Goal: Information Seeking & Learning: Check status

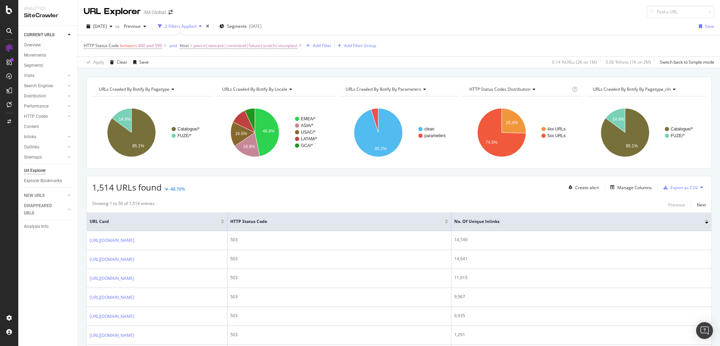
click at [35, 108] on div "CustomReports" at bounding box center [43, 108] width 34 height 7
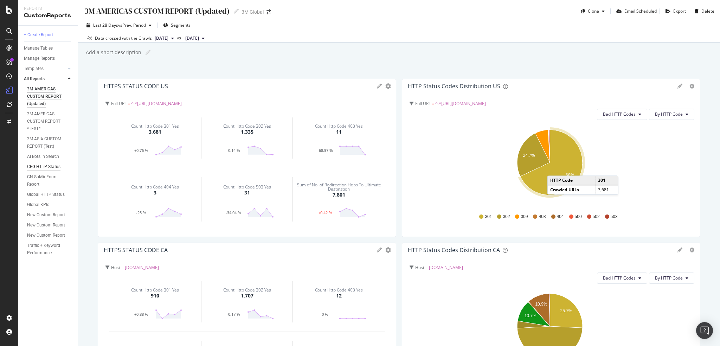
click at [42, 165] on div "CBG HTTP Status" at bounding box center [43, 166] width 33 height 7
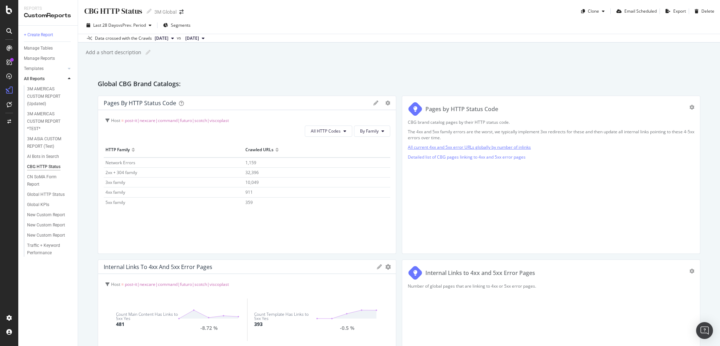
click at [496, 149] on link "All current 4xx and 5xx error URLs globally by number of inlinks" at bounding box center [469, 147] width 123 height 6
click at [693, 104] on div at bounding box center [696, 175] width 7 height 158
click at [689, 106] on icon "gear" at bounding box center [691, 107] width 5 height 5
click at [585, 167] on div "CBG brand catalog pages by their HTTP status code. The 4xx and 5xx family error…" at bounding box center [551, 183] width 286 height 129
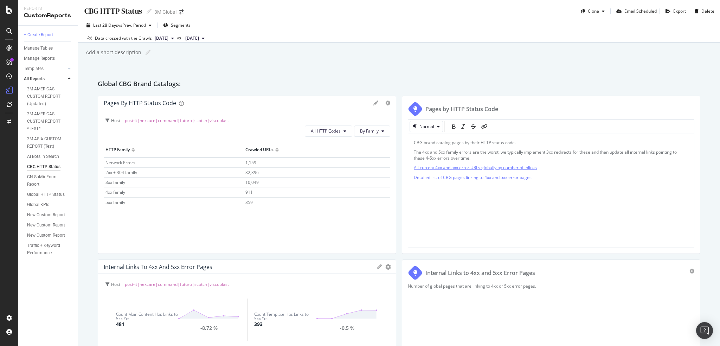
click at [466, 167] on span "All current 4xx and 5xx error URLs globally by number of inlinks" at bounding box center [475, 167] width 123 height 6
click at [481, 124] on icon "link" at bounding box center [484, 126] width 6 height 5
click at [487, 168] on span "All current 4xx and 5xx error URLs globally by number of inlinks" at bounding box center [475, 167] width 123 height 6
drag, startPoint x: 540, startPoint y: 169, endPoint x: 536, endPoint y: 170, distance: 3.9
click at [536, 170] on p "All current 4xx and 5xx error URLs globally by number of inlinks" at bounding box center [551, 167] width 274 height 6
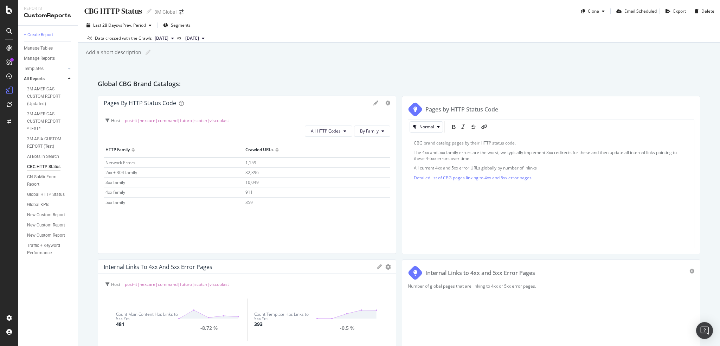
drag, startPoint x: 410, startPoint y: 167, endPoint x: 420, endPoint y: 167, distance: 9.8
click at [420, 167] on div "CBG brand catalog pages by their HTTP status code. The 4xx and 5xx family error…" at bounding box center [551, 191] width 286 height 115
click at [420, 167] on span "All current 4xx and 5xx error URLs globally by number of inlinks" at bounding box center [475, 167] width 123 height 6
drag, startPoint x: 411, startPoint y: 168, endPoint x: 430, endPoint y: 170, distance: 19.1
click at [430, 170] on span "All current 4xx and 5xx error URLs globally by number of inlinks" at bounding box center [475, 170] width 123 height 6
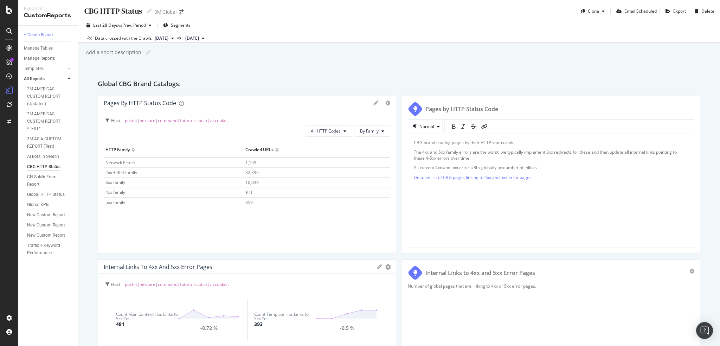
click at [420, 166] on span "All current 4xx and 5xx error URLs globally by number of inlinks" at bounding box center [475, 167] width 123 height 6
click at [416, 168] on span "All current 4xx and 5xx error URLs globally by number of inlinks" at bounding box center [475, 167] width 123 height 6
click at [414, 168] on span "All current 4xx and 5xx error URLs globally by number of inlinks" at bounding box center [475, 167] width 123 height 6
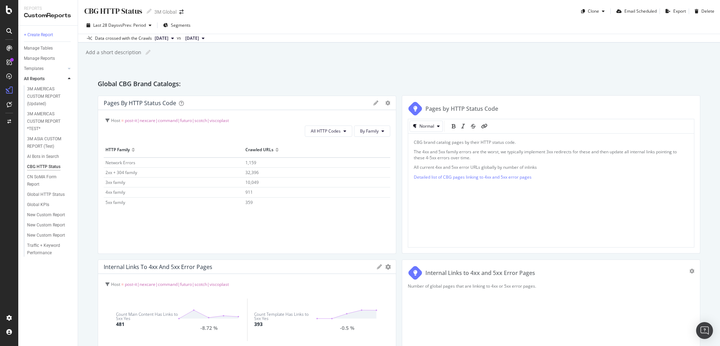
drag, startPoint x: 412, startPoint y: 167, endPoint x: 434, endPoint y: 167, distance: 22.1
click at [434, 167] on span "All current 4xx and 5xx error URLs globally by number of inlinks" at bounding box center [475, 167] width 123 height 6
click at [423, 165] on span "All current 4xx and 5xx error URLs globally by number of inlinks" at bounding box center [475, 167] width 123 height 6
click at [524, 167] on span "All current 4xx and 5xx error URLs globally by number of inlinks" at bounding box center [475, 167] width 123 height 6
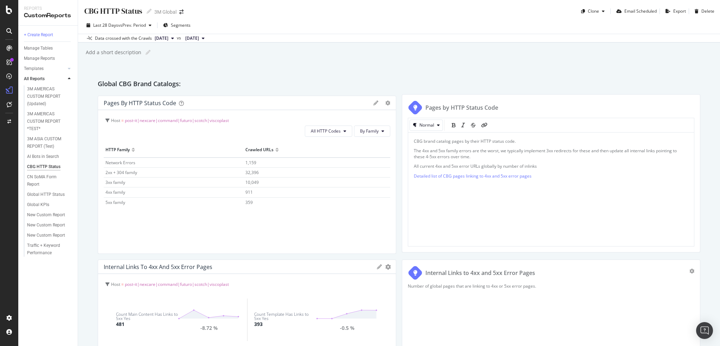
click at [526, 163] on span "All current 4xx and 5xx error URLs globally by number of inlinks" at bounding box center [475, 166] width 123 height 6
click at [444, 174] on span "Detailed list of CBG pages linking to 4xx and 5xx error pages" at bounding box center [473, 177] width 118 height 6
click at [440, 165] on span "All current 4xx and 5xx error URLs globally by number of inlinks" at bounding box center [475, 167] width 123 height 6
click at [410, 165] on div "CBG brand catalog pages by their HTTP status code. The 4xx and 5xx family error…" at bounding box center [551, 191] width 286 height 115
click at [474, 169] on span "All current 4xx and 5xx error URLs globally by number of inlinks" at bounding box center [475, 167] width 123 height 6
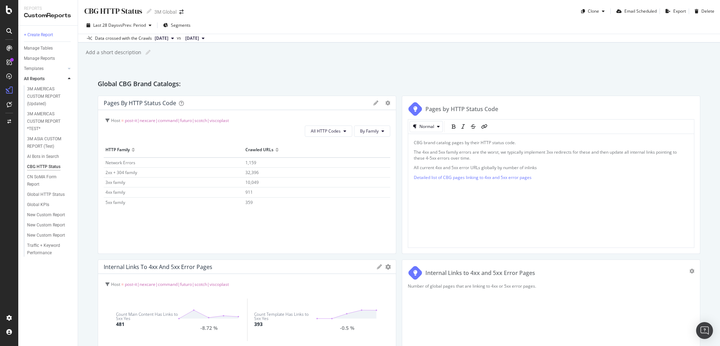
click at [452, 169] on span "All current 4xx and 5xx error URLs globally by number of inlinks" at bounding box center [475, 167] width 123 height 6
click at [481, 126] on icon "link" at bounding box center [484, 126] width 6 height 5
click at [530, 165] on span "All current 4xx and 5xx error URLs globally by number of inlinks" at bounding box center [475, 167] width 123 height 6
click at [525, 177] on icon "pencil" at bounding box center [526, 180] width 6 height 6
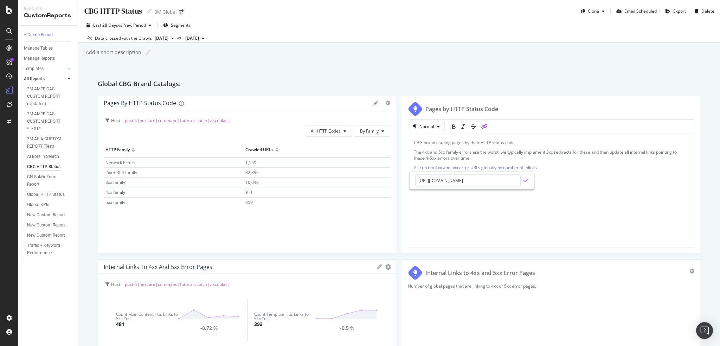
type input "https://app.botify.com/3m-us/3m-global/crawl/explorer?analysisSlug=20250518&com…"
click at [524, 182] on icon "check" at bounding box center [525, 180] width 5 height 6
click at [548, 141] on p "CBG brand catalog pages by their HTTP status code." at bounding box center [551, 142] width 274 height 6
click at [554, 109] on div "Pages by HTTP Status Code" at bounding box center [551, 109] width 286 height 15
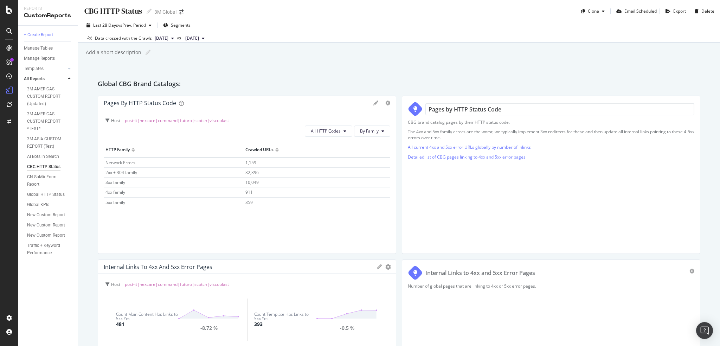
click at [511, 147] on link "All current 4xx and 5xx error URLs globally by number of inlinks" at bounding box center [469, 147] width 123 height 6
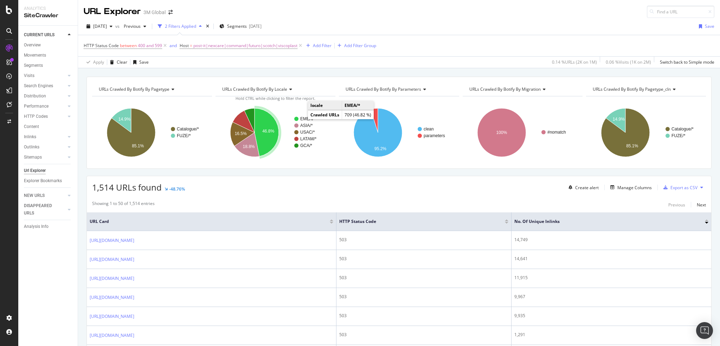
click at [302, 117] on text "EMEA/*" at bounding box center [307, 118] width 15 height 5
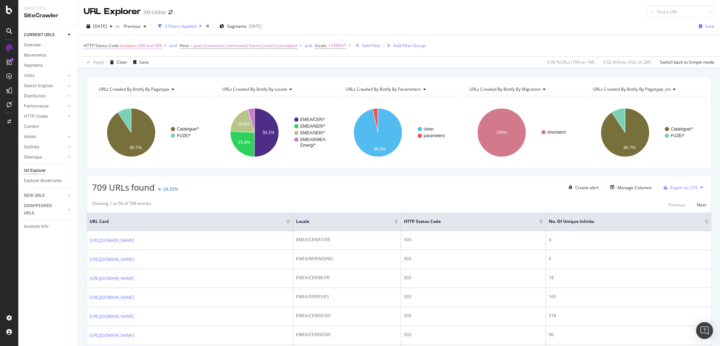
click at [113, 44] on span "HTTP Status Code" at bounding box center [101, 46] width 35 height 6
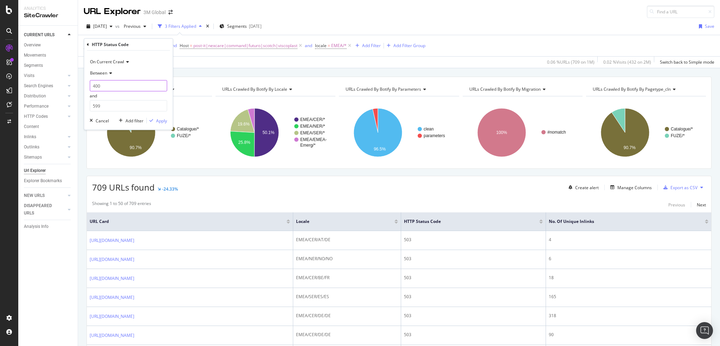
click at [114, 88] on input "400" at bounding box center [128, 85] width 77 height 11
type input "309"
click at [161, 122] on div "Apply" at bounding box center [161, 121] width 11 height 6
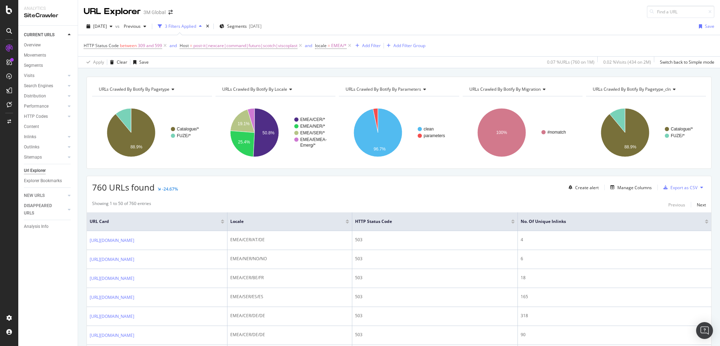
click at [517, 89] on span "URLs Crawled By Botify By migration" at bounding box center [504, 89] width 71 height 6
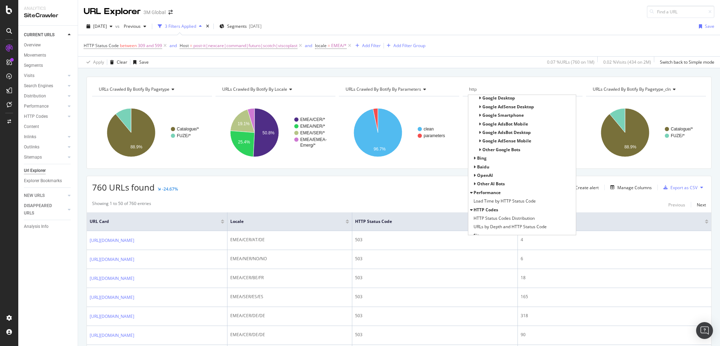
scroll to position [57, 0]
type input "http"
click at [519, 202] on span "HTTP Status Codes Distribution" at bounding box center [503, 204] width 61 height 7
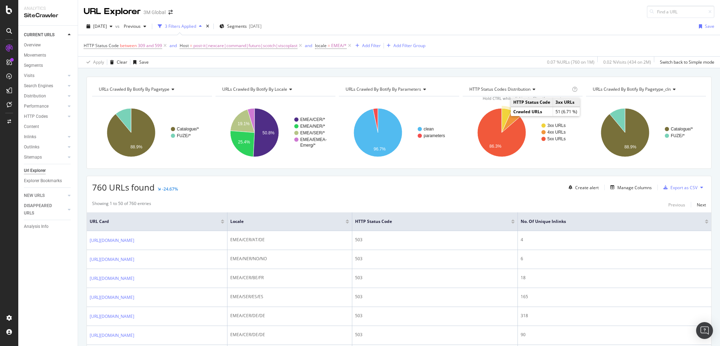
click at [501, 113] on icon "A chart." at bounding box center [506, 120] width 10 height 24
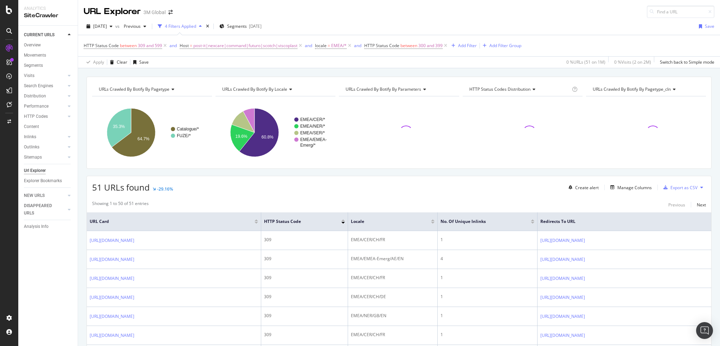
click at [531, 222] on div at bounding box center [533, 223] width 4 height 2
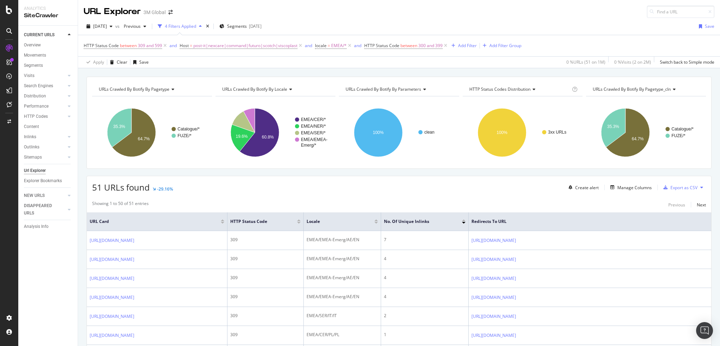
drag, startPoint x: 444, startPoint y: 47, endPoint x: 367, endPoint y: 58, distance: 78.5
click at [444, 47] on icon at bounding box center [445, 45] width 6 height 7
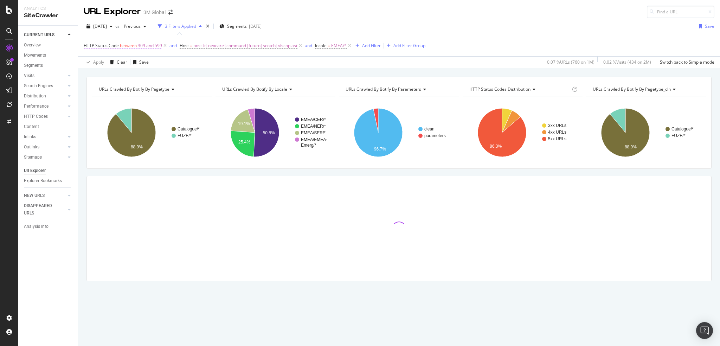
click at [114, 43] on span "HTTP Status Code" at bounding box center [101, 46] width 35 height 6
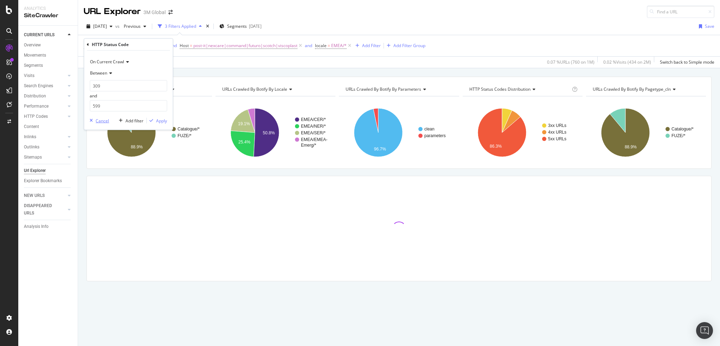
click at [98, 119] on div "Cancel" at bounding box center [102, 121] width 13 height 6
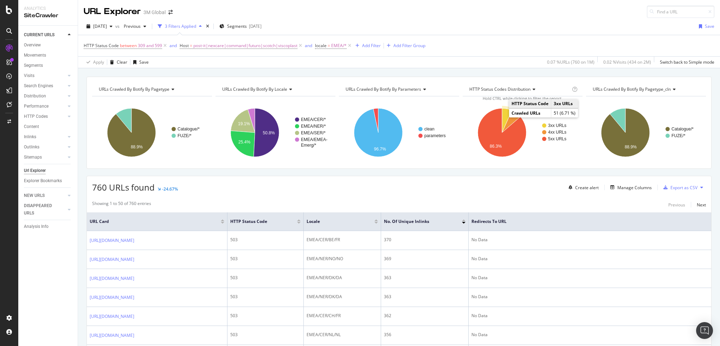
click at [502, 116] on icon "A chart." at bounding box center [507, 120] width 10 height 24
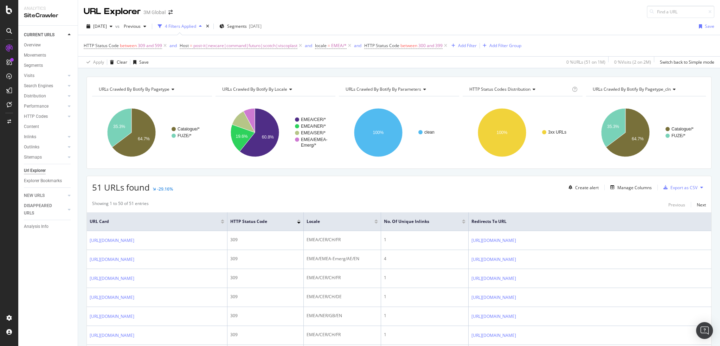
click at [463, 222] on div at bounding box center [464, 223] width 4 height 2
click at [446, 45] on icon at bounding box center [445, 45] width 6 height 7
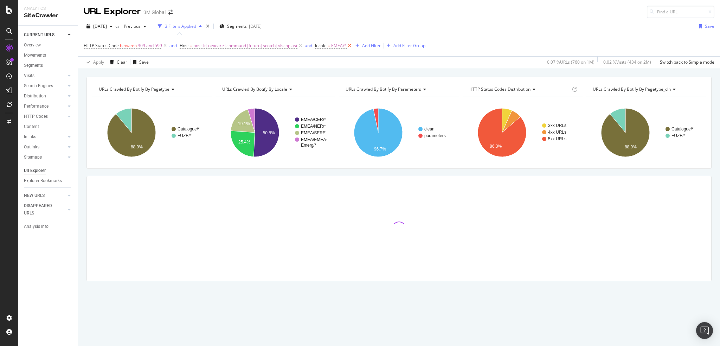
click at [348, 45] on icon at bounding box center [349, 45] width 6 height 7
